Goal: Task Accomplishment & Management: Manage account settings

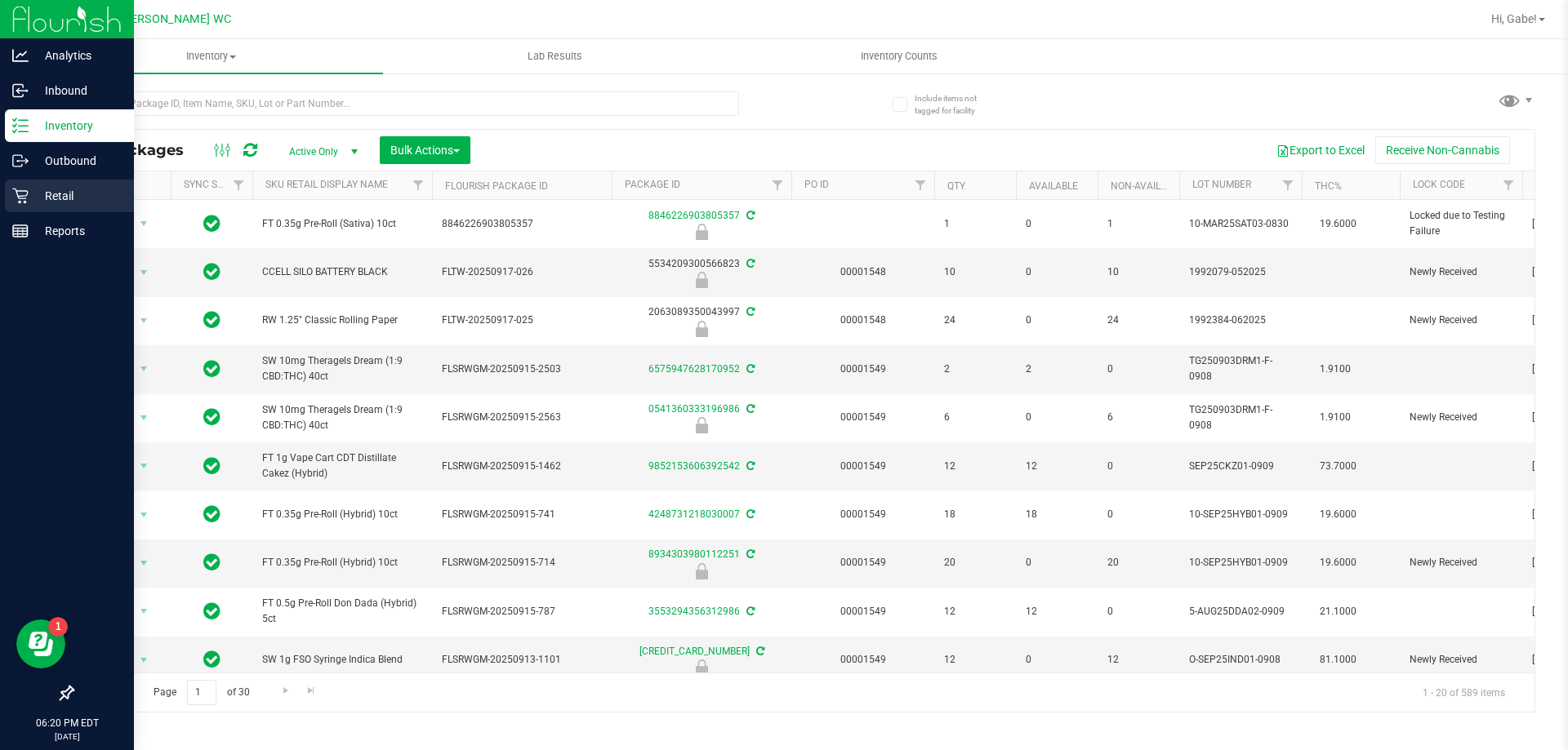
click at [71, 188] on p "Retail" at bounding box center [78, 196] width 98 height 20
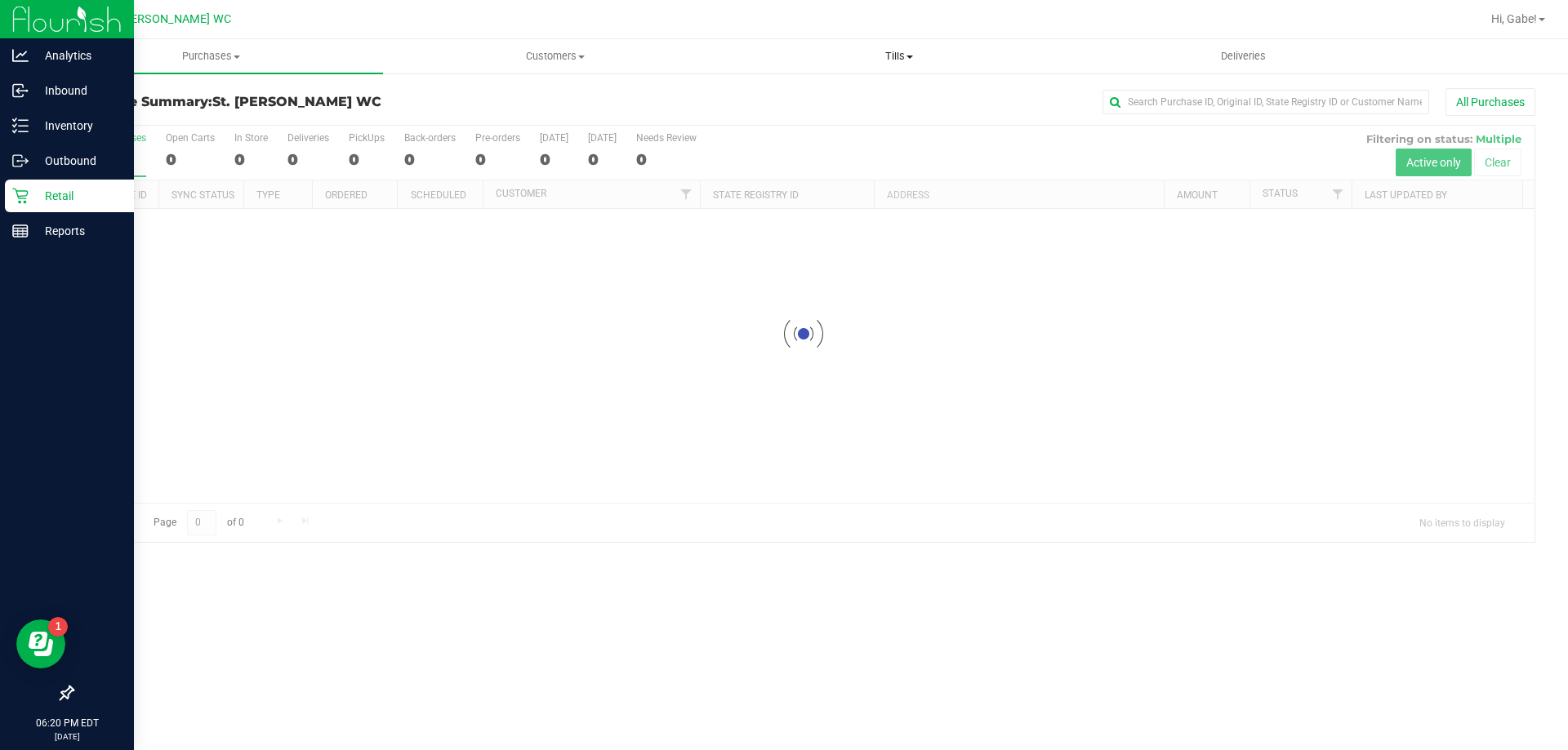
click at [893, 48] on uib-tab-heading "Tills Manage tills Reconcile e-payments" at bounding box center [898, 56] width 342 height 33
click at [827, 100] on span "Manage tills" at bounding box center [781, 98] width 110 height 14
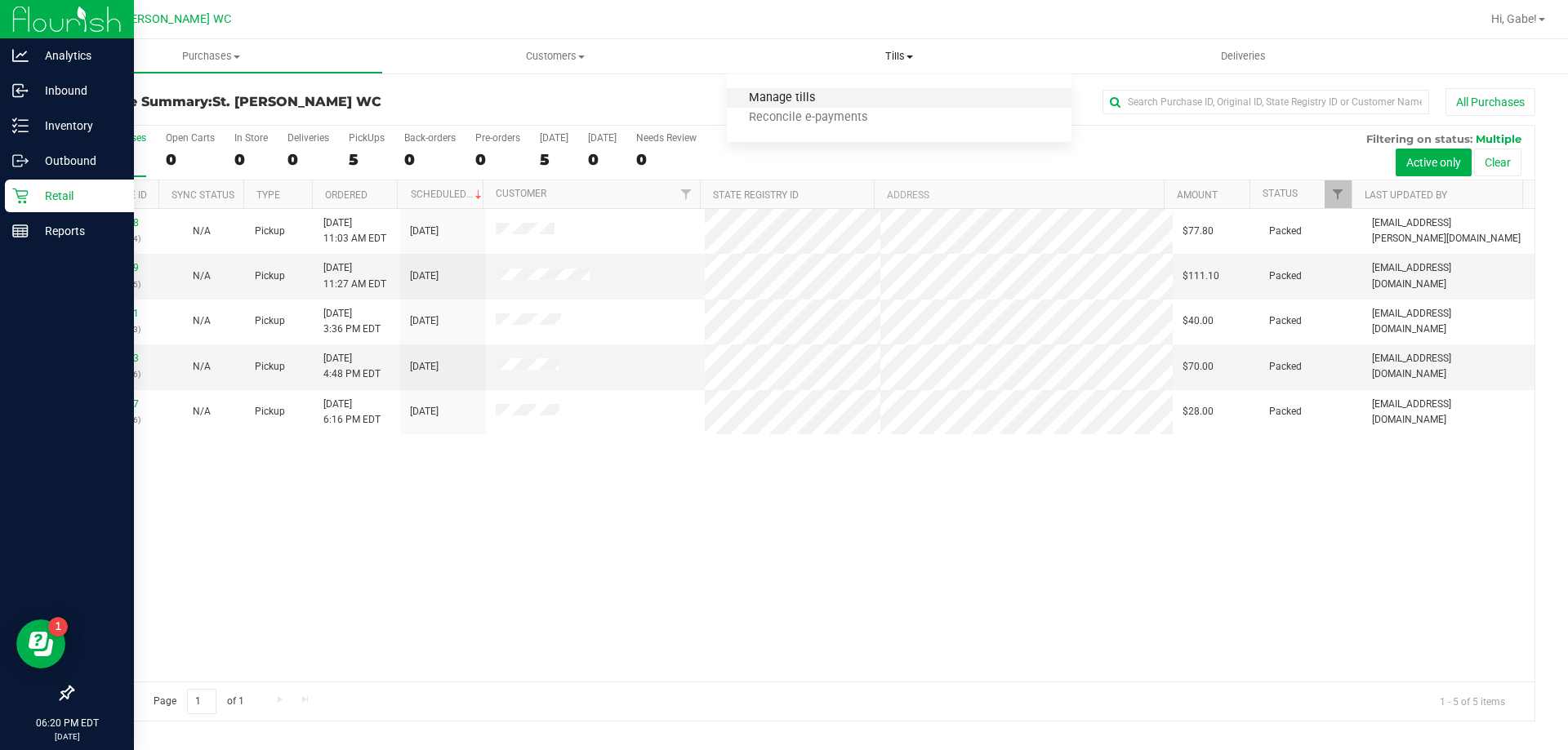
click at [761, 99] on span "Manage tills" at bounding box center [781, 98] width 110 height 14
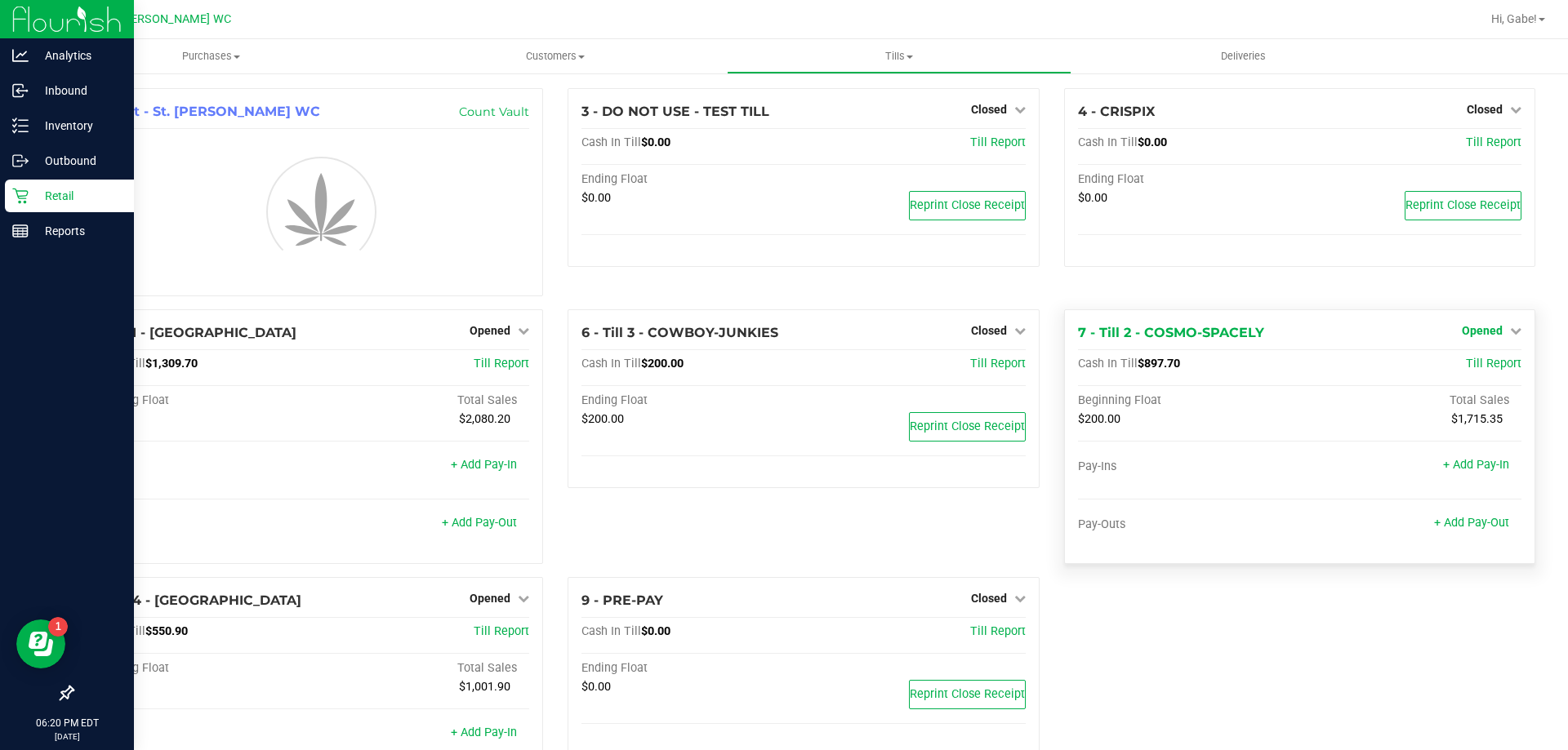
click at [1491, 326] on link "Opened" at bounding box center [1491, 330] width 60 height 13
click at [1472, 362] on link "Close Till" at bounding box center [1483, 364] width 44 height 13
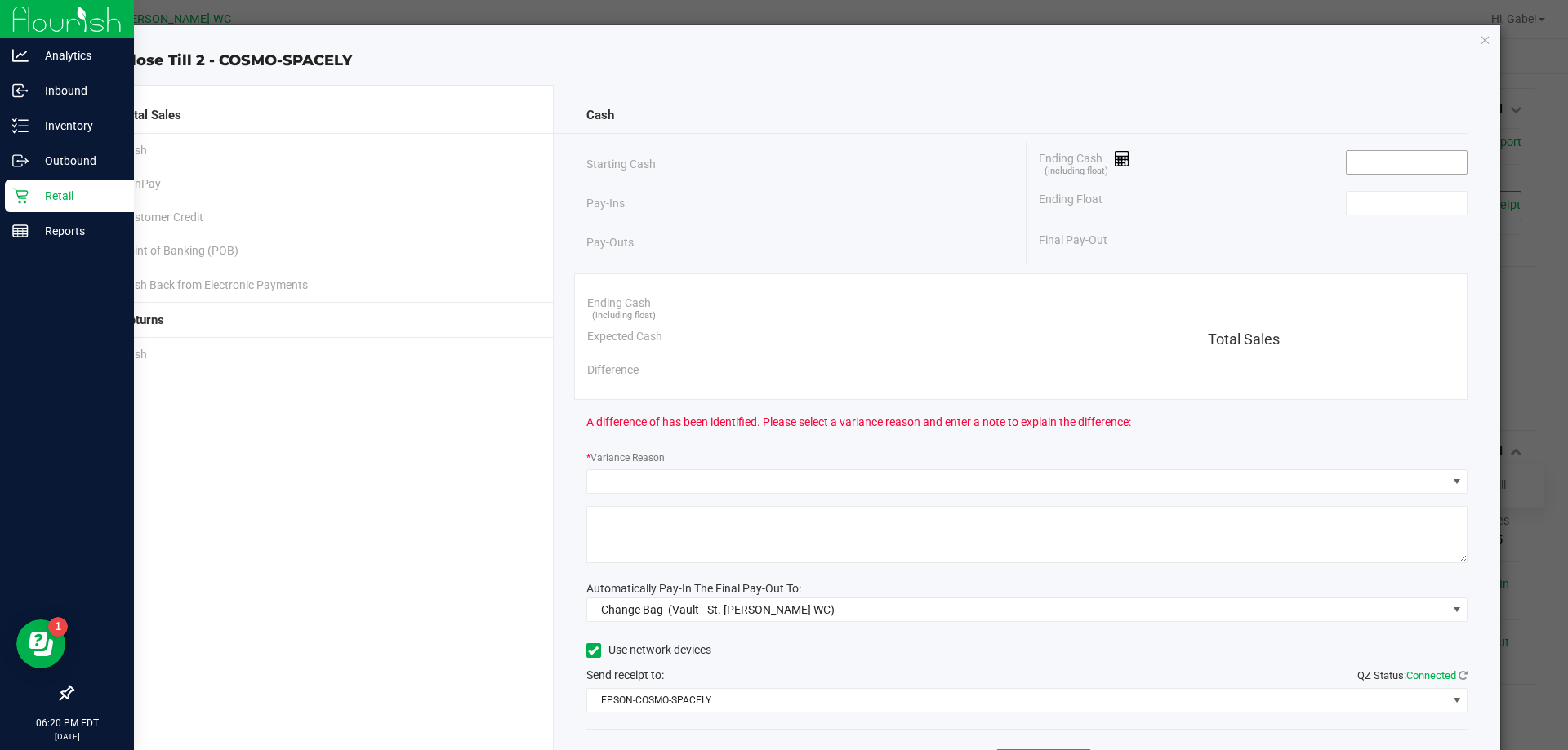
click at [1361, 162] on input at bounding box center [1406, 162] width 120 height 23
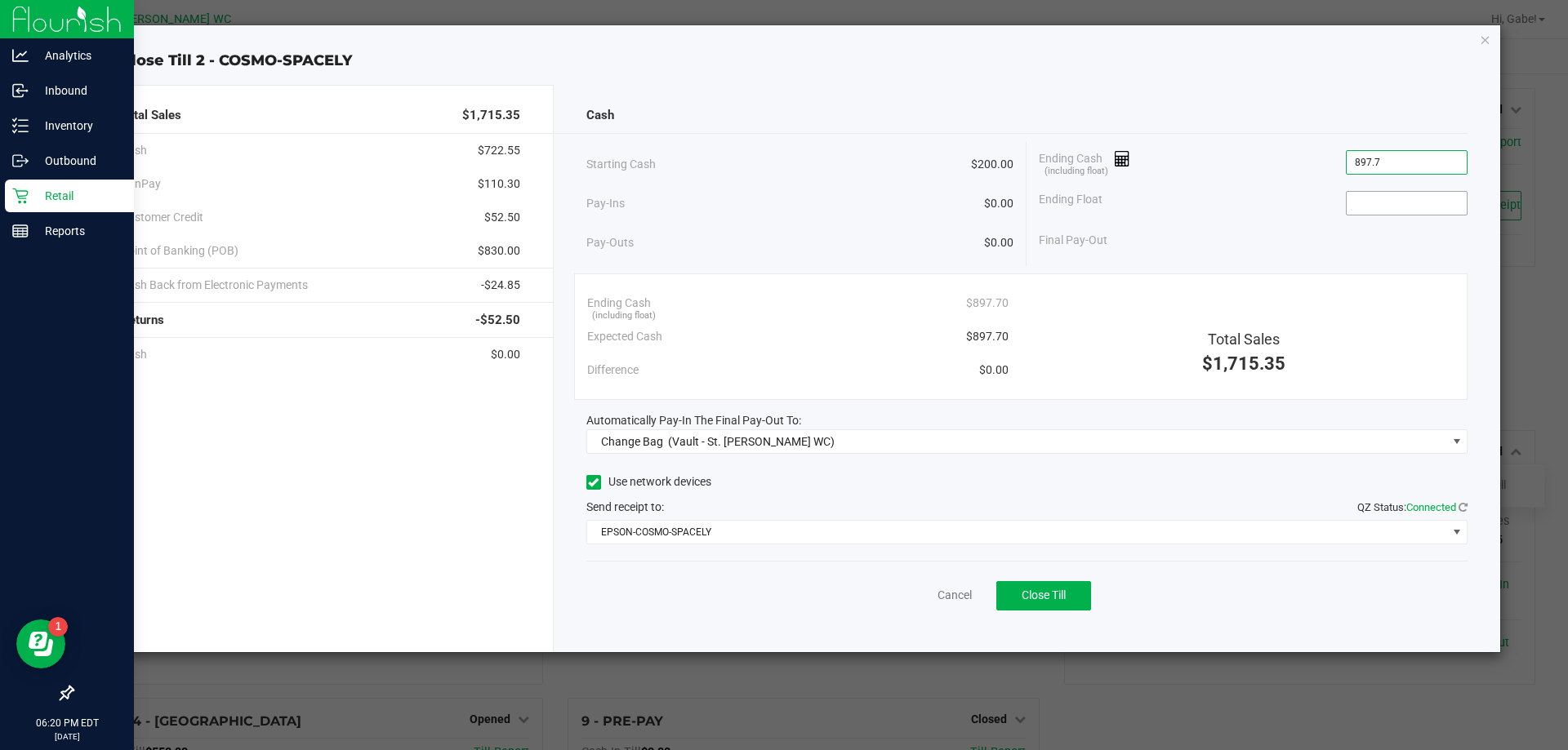
type input "$897.70"
drag, startPoint x: 1404, startPoint y: 204, endPoint x: 1393, endPoint y: 172, distance: 33.8
click at [1403, 204] on input at bounding box center [1406, 204] width 120 height 23
type input "$200.00"
click at [1322, 179] on div "Ending Cash (including float) $897.70" at bounding box center [1253, 162] width 429 height 41
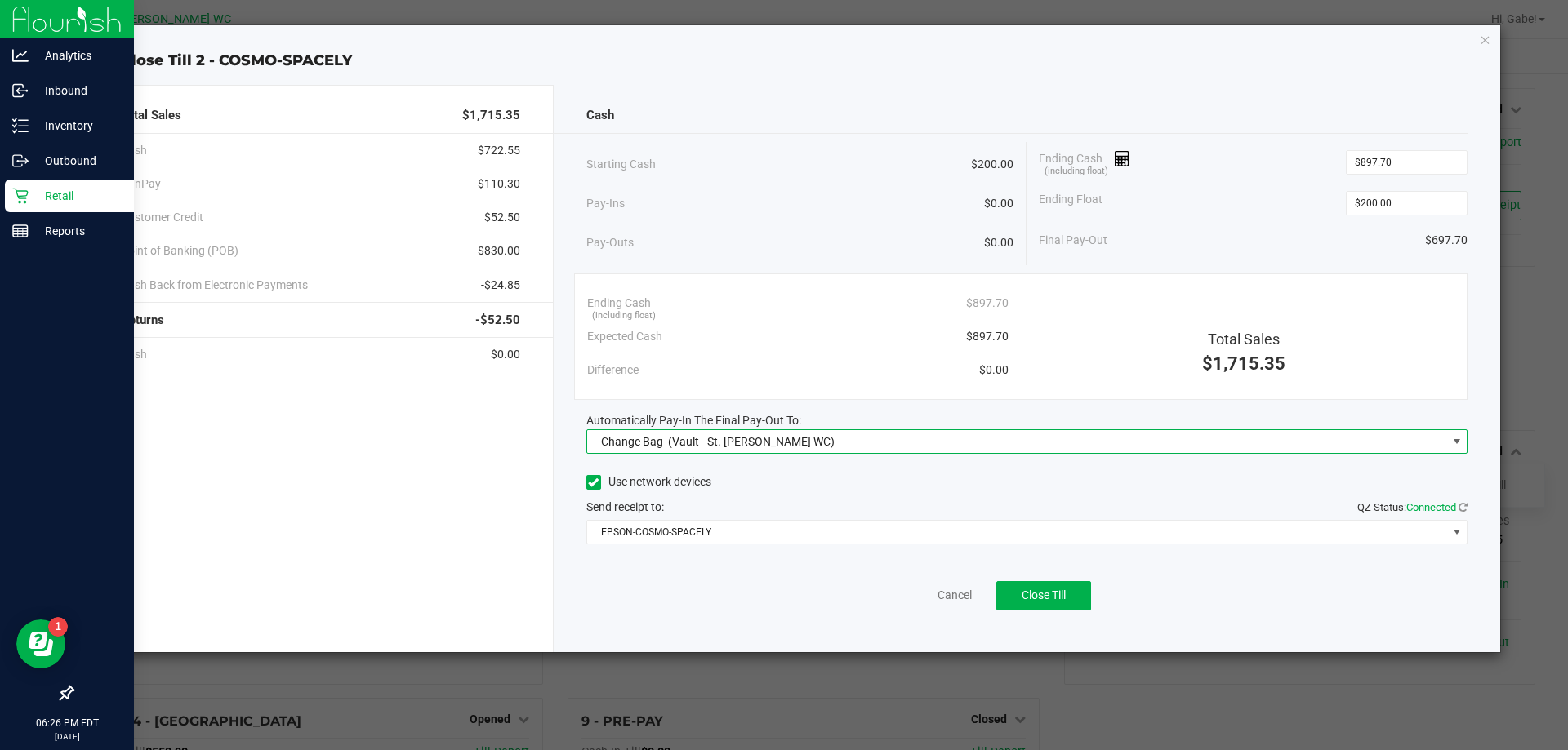
click at [657, 446] on span "Change Bag" at bounding box center [632, 441] width 62 height 13
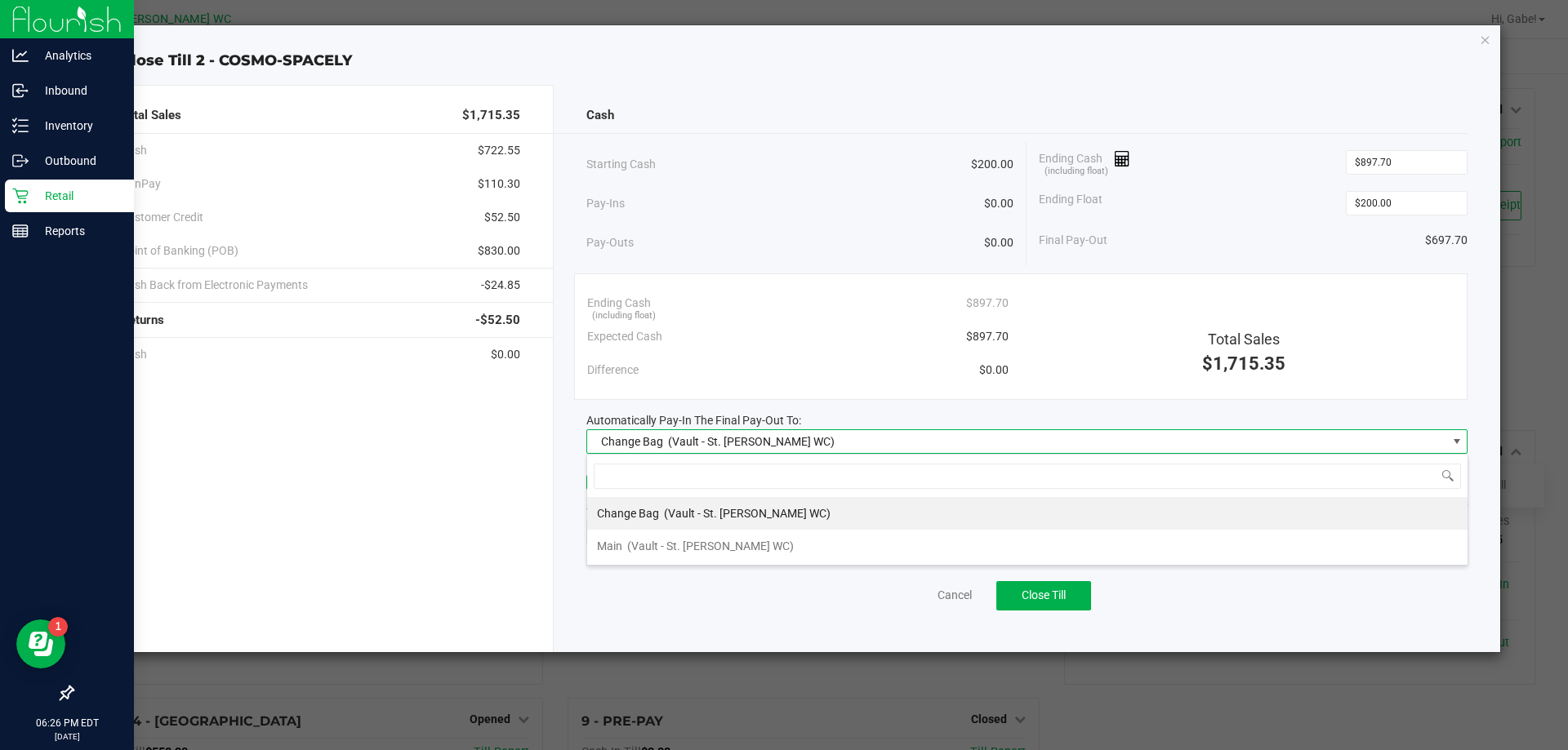
scroll to position [24, 881]
click at [661, 527] on div "Change Bag (Vault - St. [PERSON_NAME] WC)" at bounding box center [713, 512] width 233 height 29
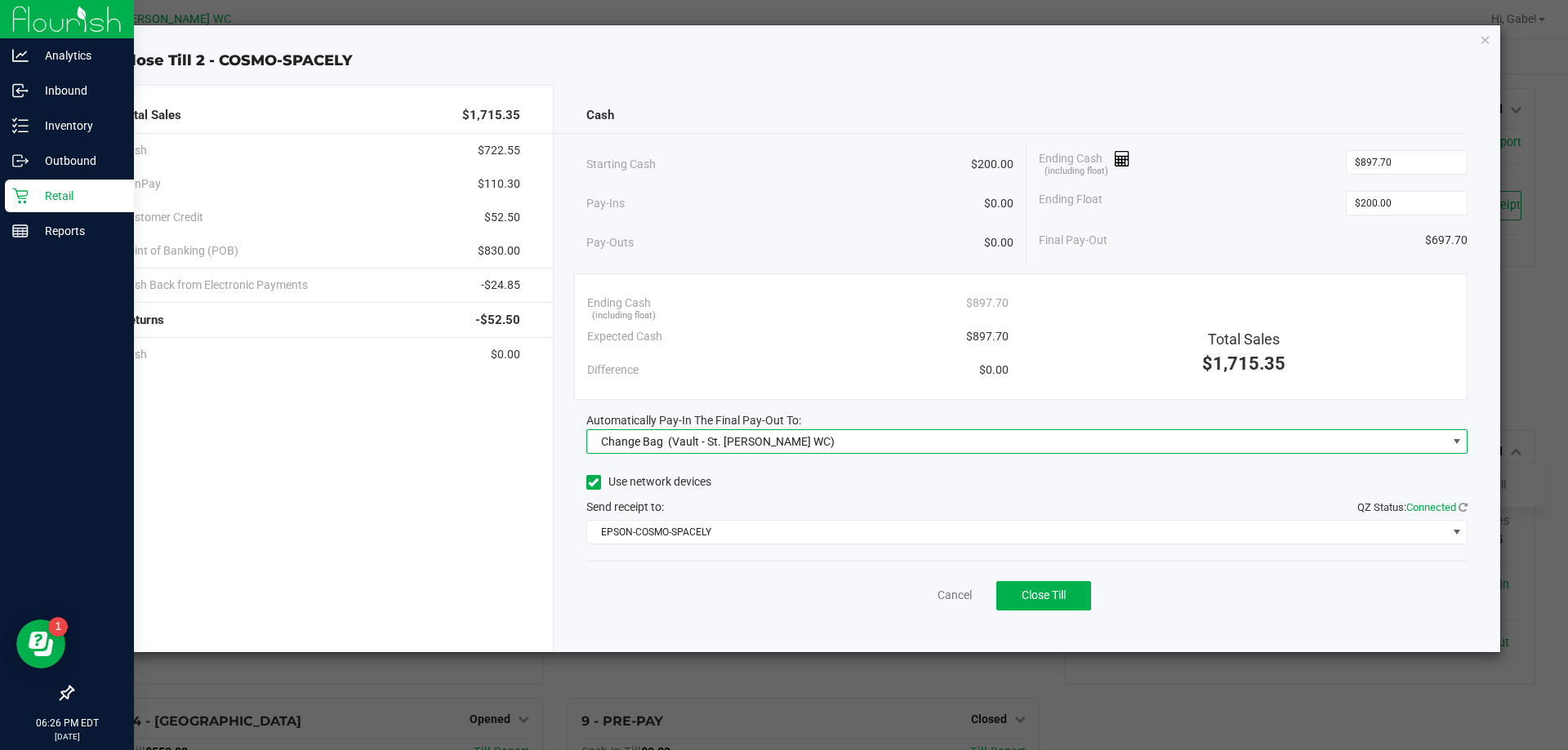
click at [663, 440] on div "Change Bag (Vault - St. [PERSON_NAME] WC)" at bounding box center [714, 441] width 242 height 29
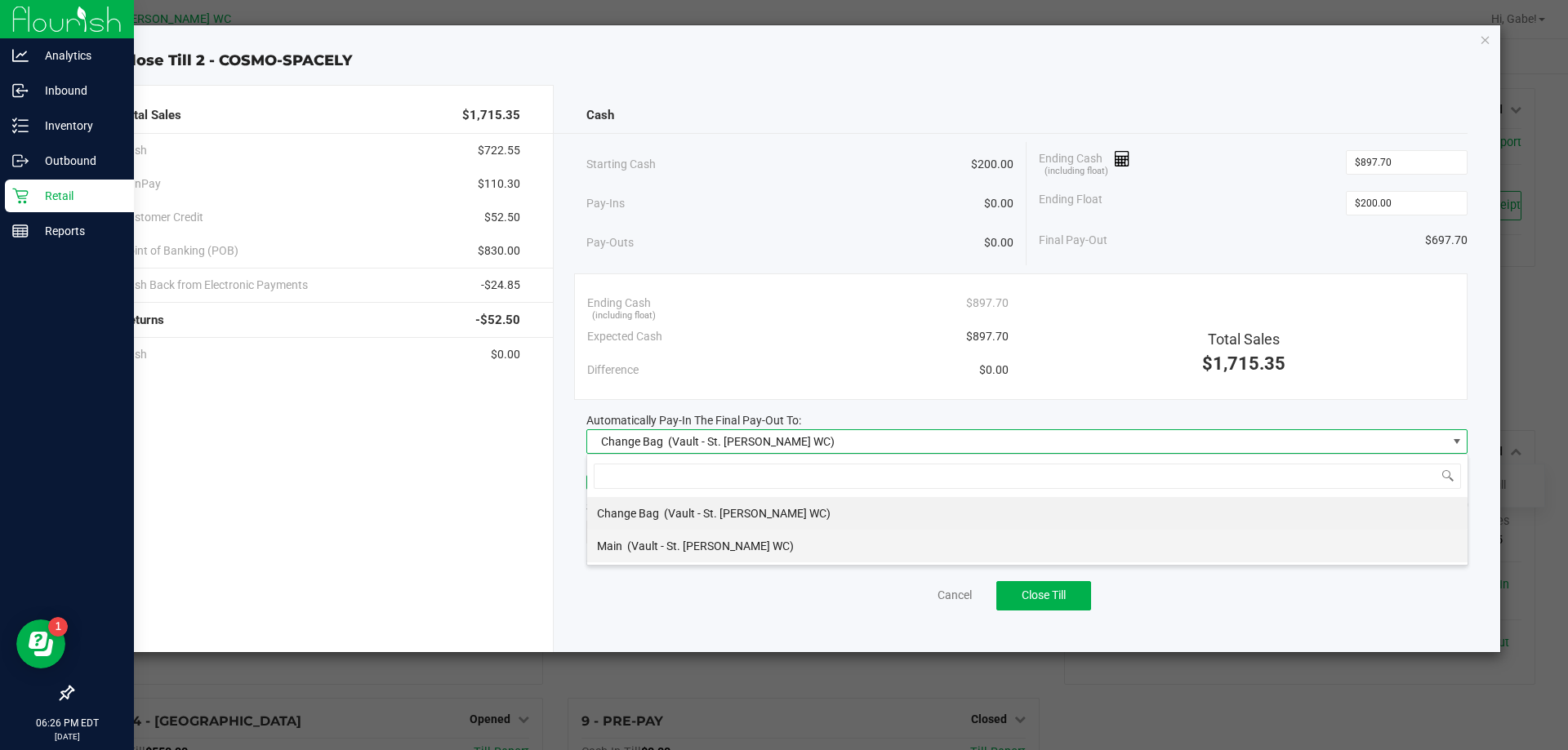
click at [659, 536] on div "Main (Vault - St. [PERSON_NAME] WC)" at bounding box center [695, 546] width 197 height 29
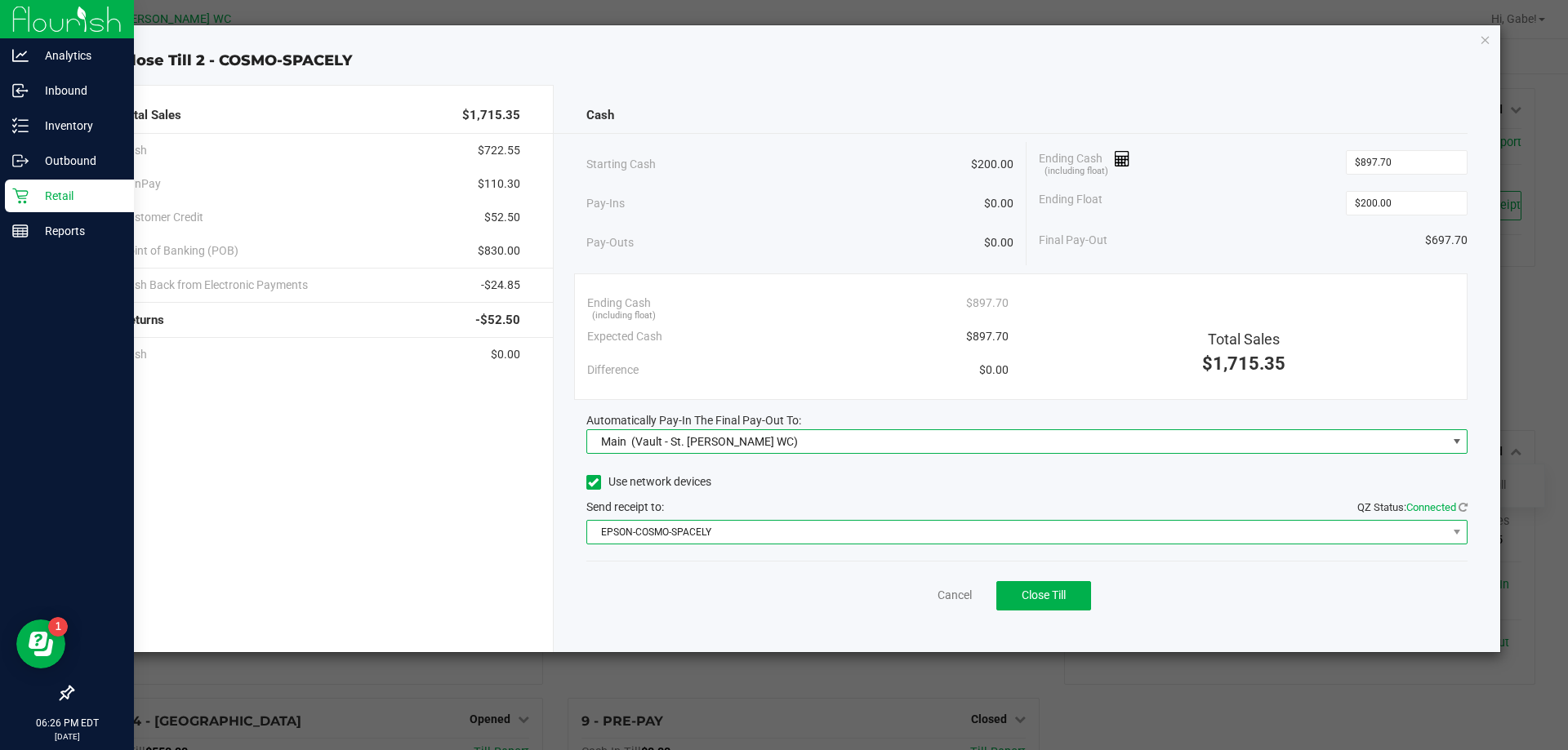
click at [662, 534] on span "EPSON-COSMO-SPACELY" at bounding box center [1017, 532] width 859 height 23
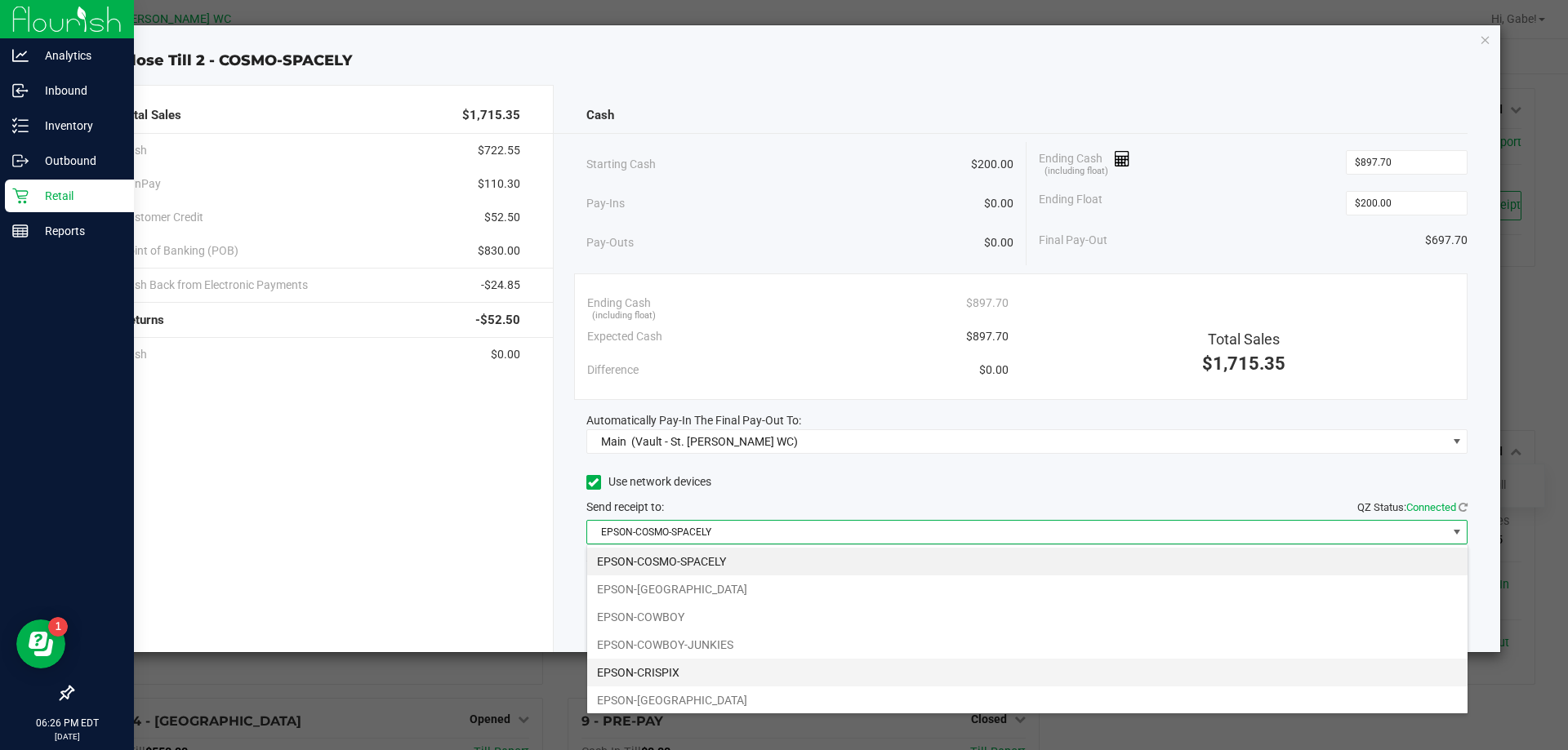
click at [713, 673] on li "EPSON-CRISPIX" at bounding box center [1027, 671] width 880 height 28
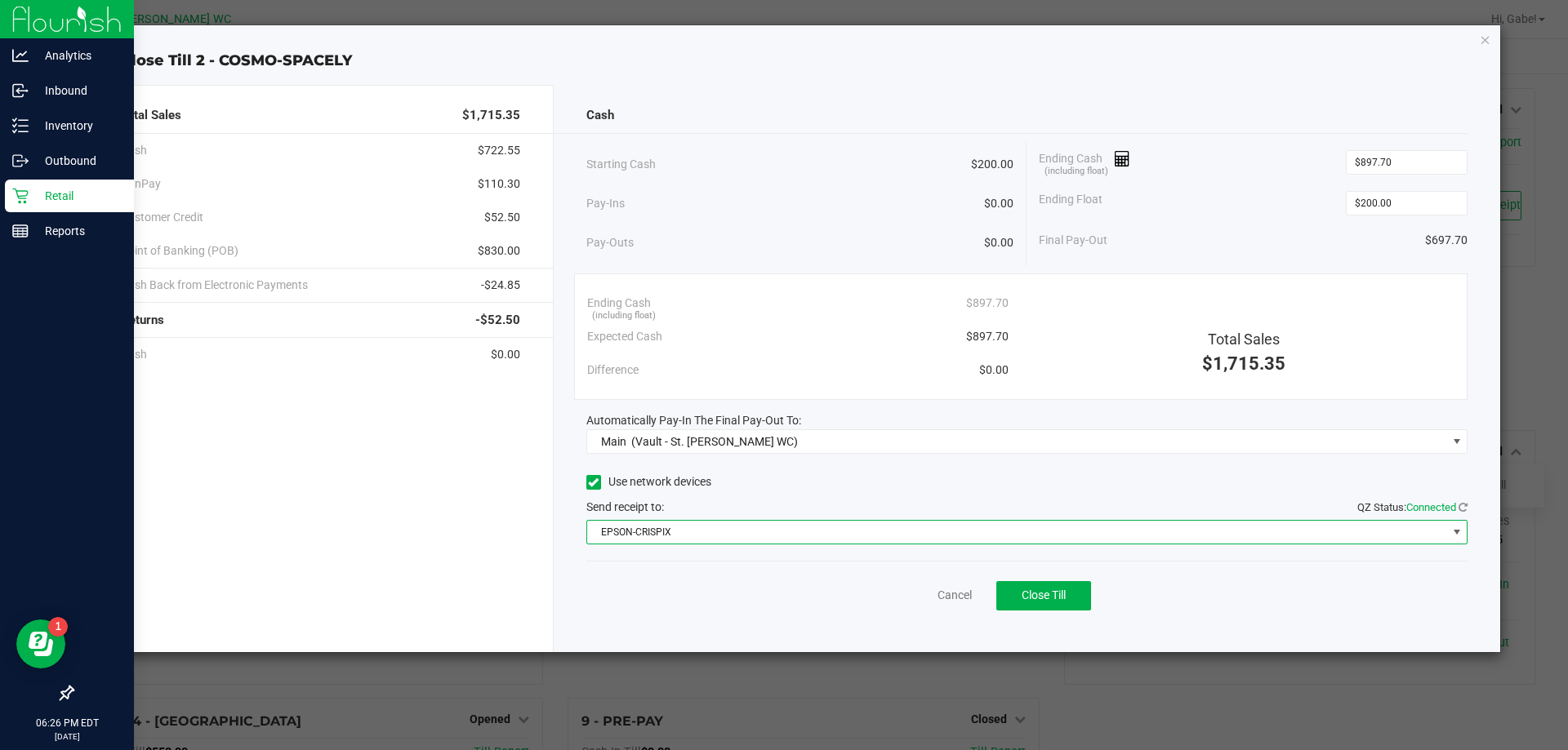
click at [834, 487] on div "Use network devices" at bounding box center [1027, 481] width 882 height 24
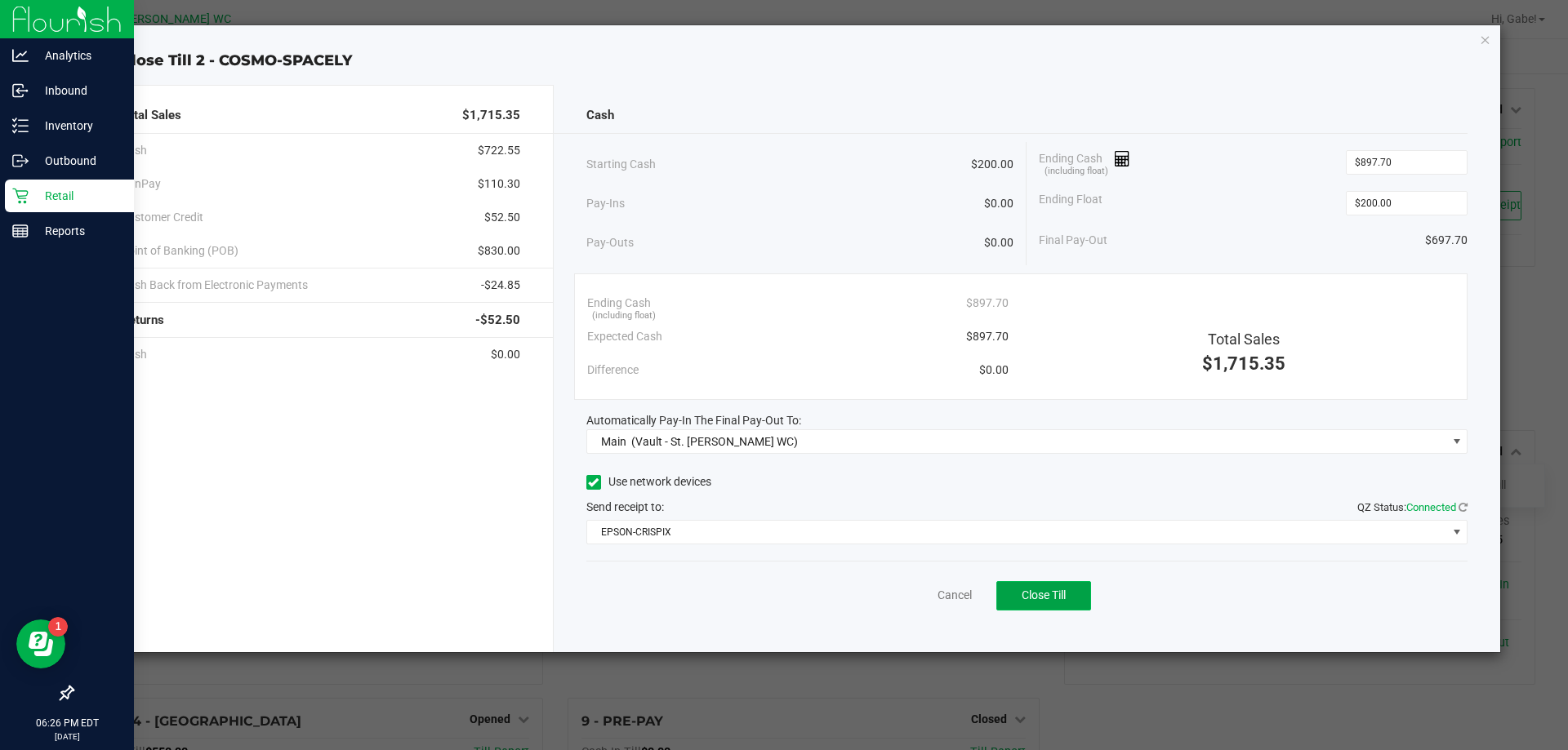
click at [1047, 595] on span "Close Till" at bounding box center [1043, 595] width 44 height 13
click at [923, 590] on link "Dismiss" at bounding box center [918, 595] width 39 height 17
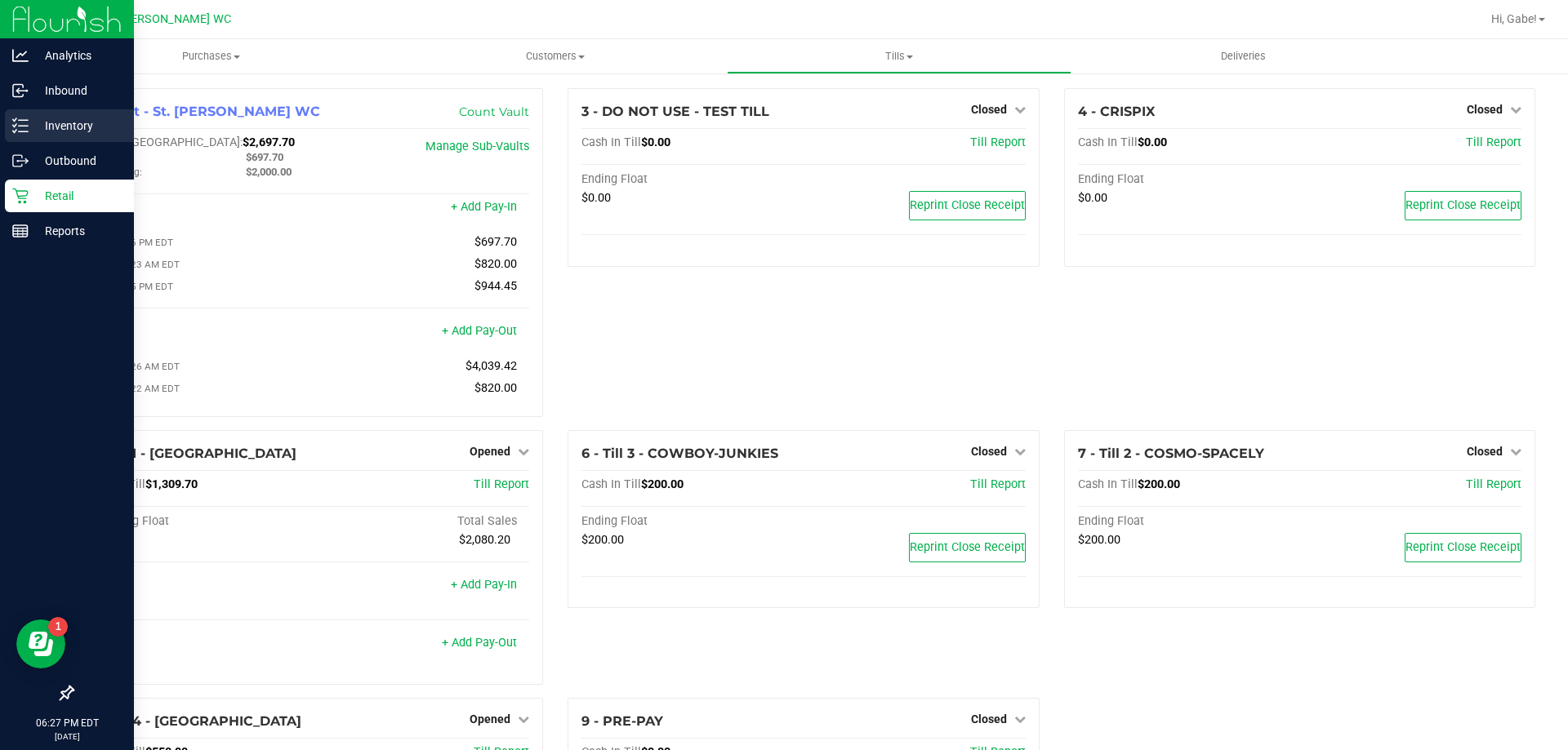
drag, startPoint x: 92, startPoint y: 129, endPoint x: 111, endPoint y: 125, distance: 19.4
click at [92, 128] on p "Inventory" at bounding box center [78, 126] width 98 height 20
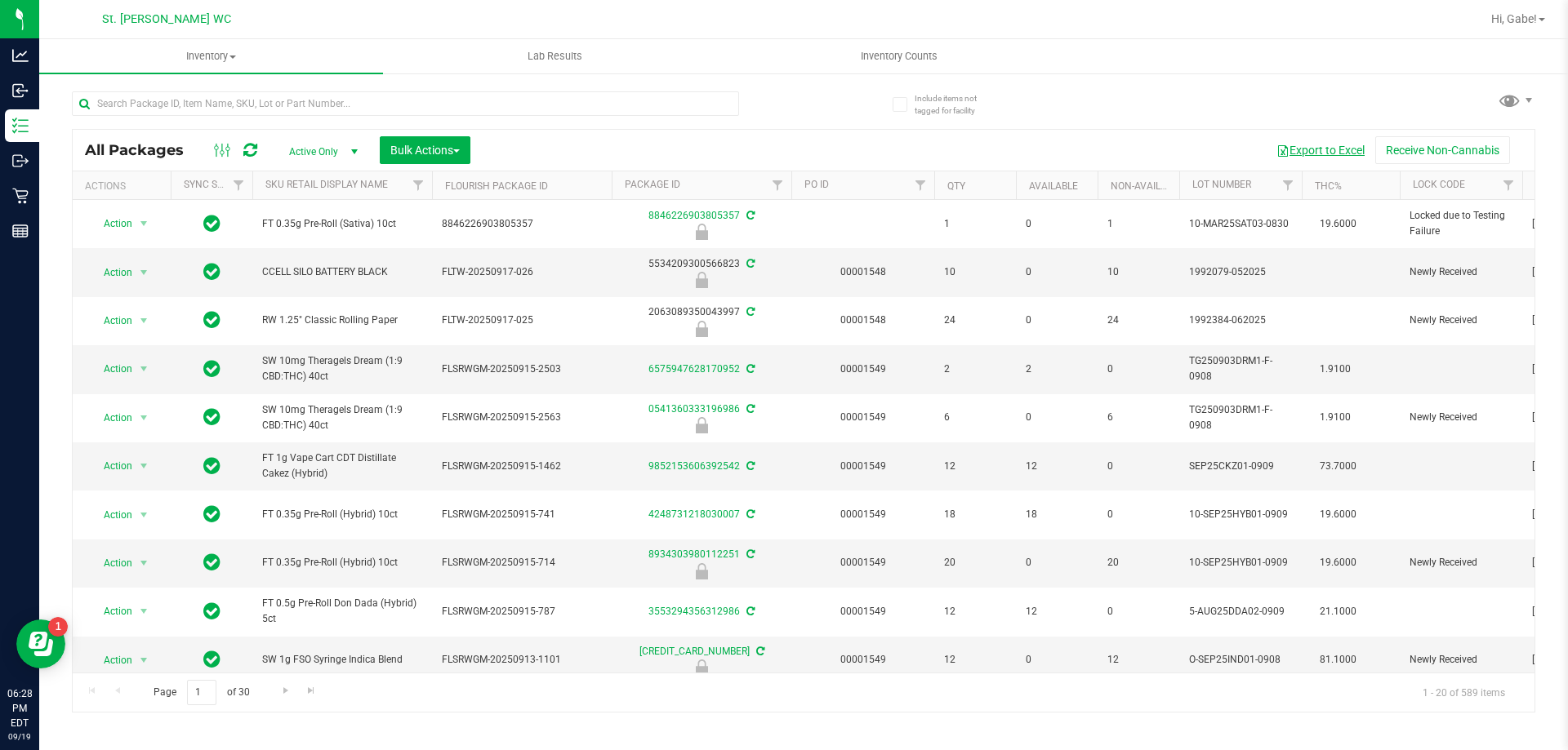
click at [1337, 147] on button "Export to Excel" at bounding box center [1320, 150] width 109 height 28
click at [1069, 112] on div "All Packages Active Only Active Only Lab Samples Locked All External Internal B…" at bounding box center [803, 394] width 1463 height 637
